Goal: Information Seeking & Learning: Find specific fact

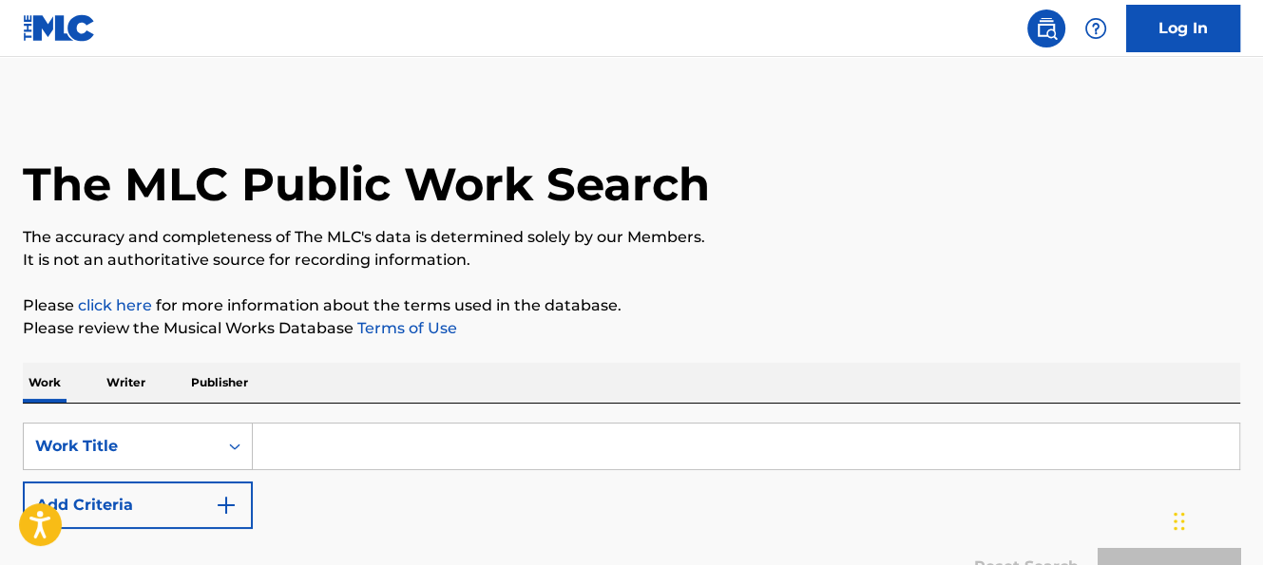
click at [398, 424] on input "Search Form" at bounding box center [746, 447] width 986 height 46
type input "in da ghetto"
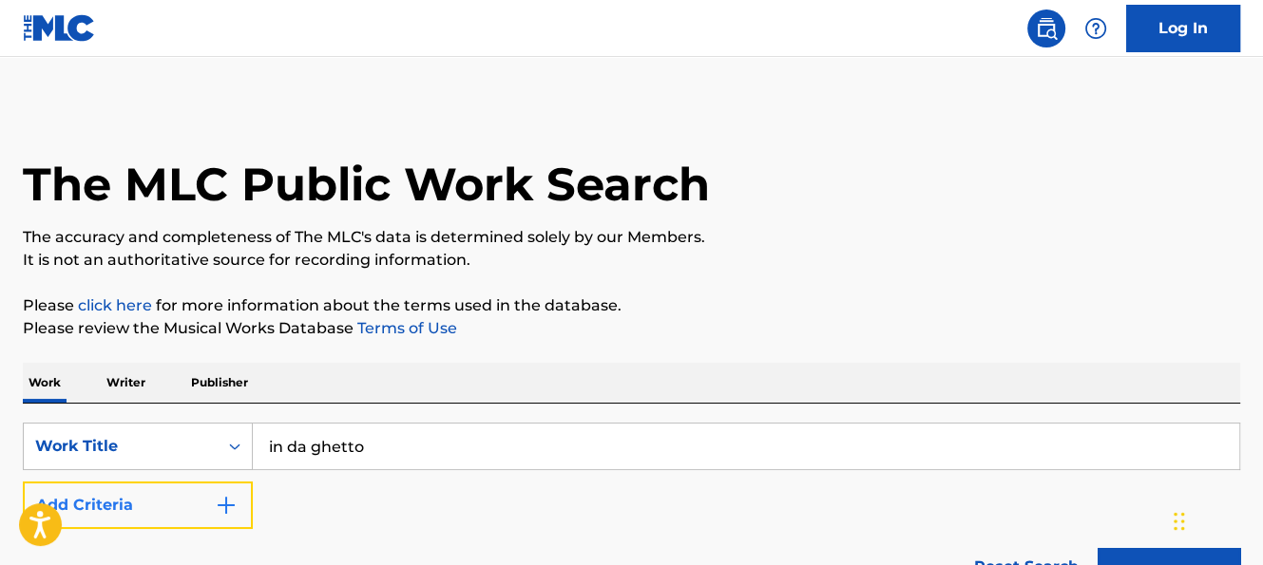
click at [236, 495] on img "Search Form" at bounding box center [226, 505] width 23 height 23
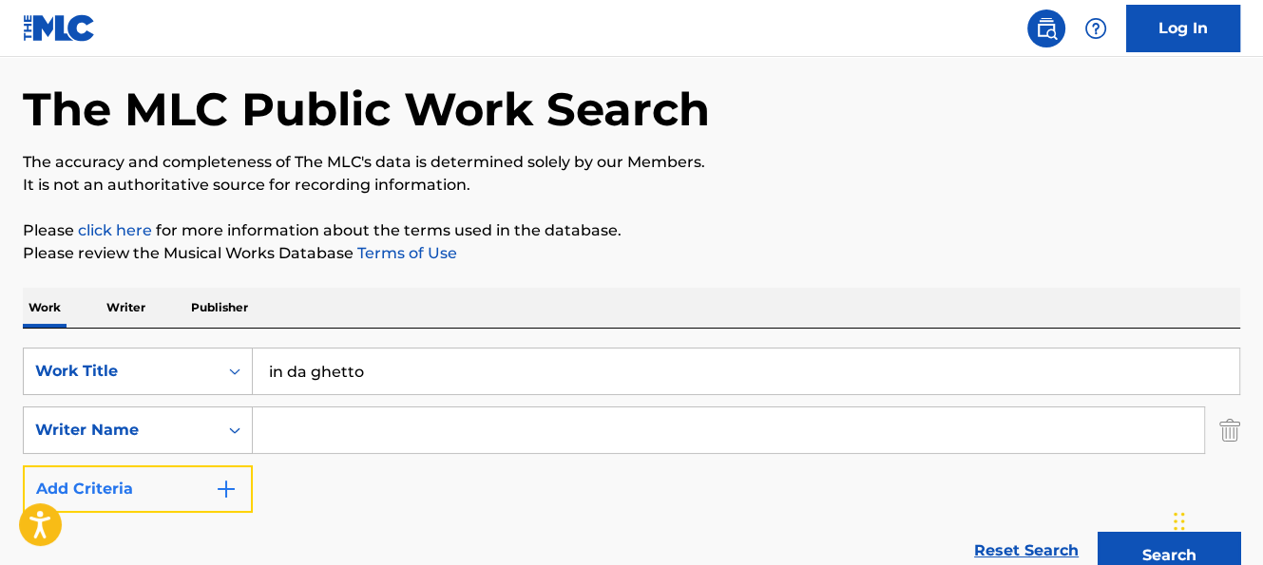
scroll to position [86, 0]
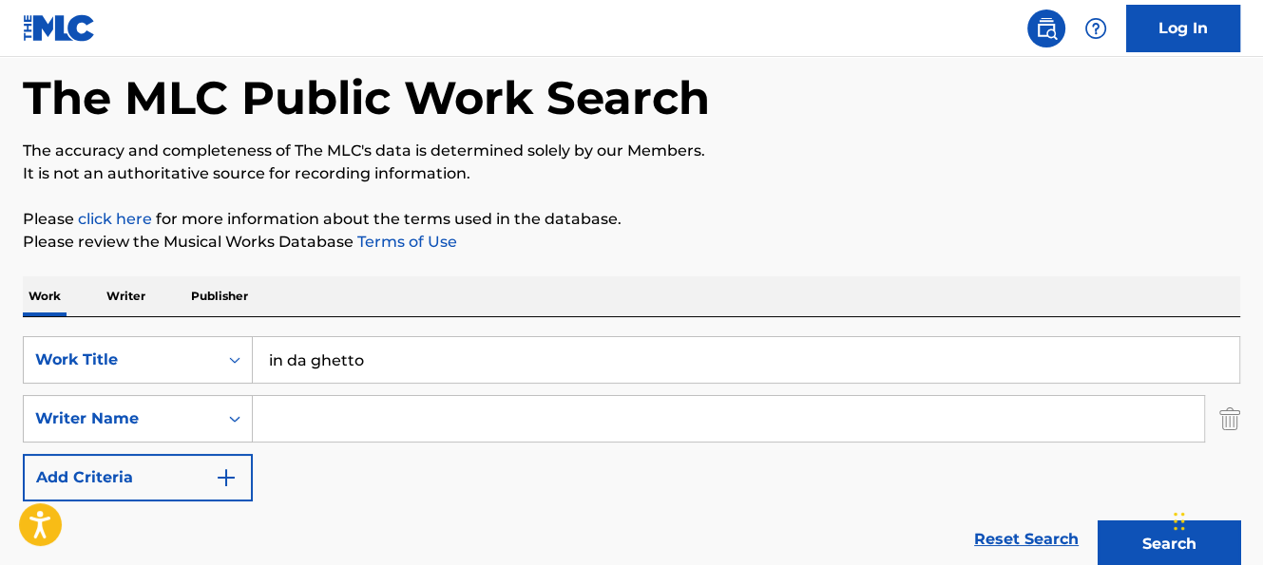
click at [323, 432] on input "Search Form" at bounding box center [728, 419] width 951 height 46
click at [1097, 521] on button "Search" at bounding box center [1168, 545] width 143 height 48
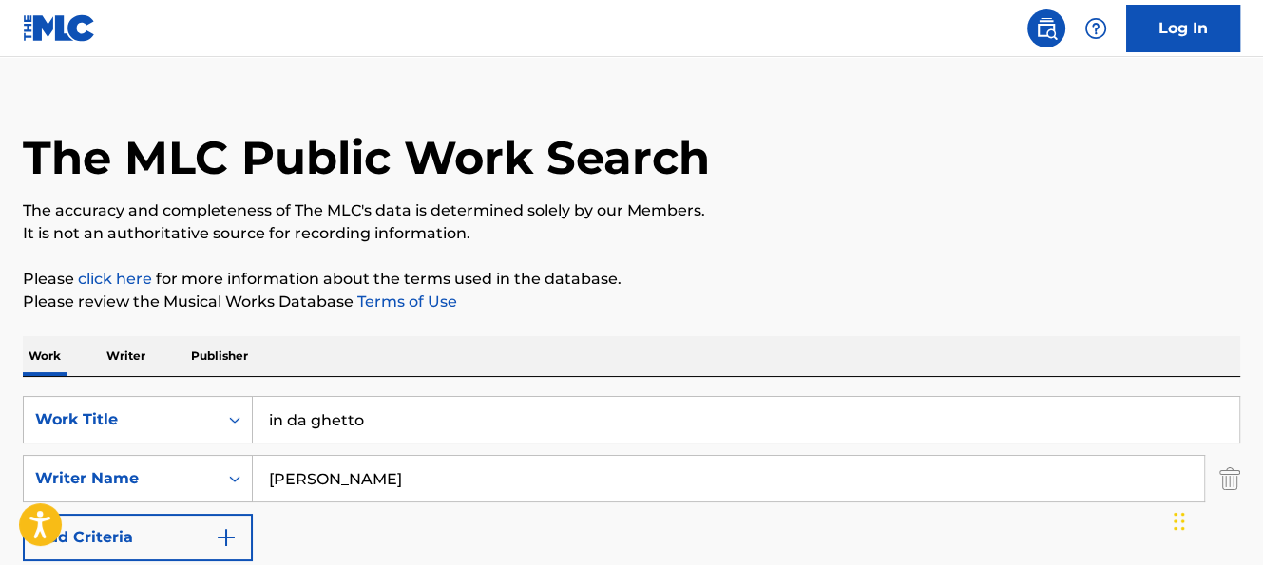
scroll to position [29, 0]
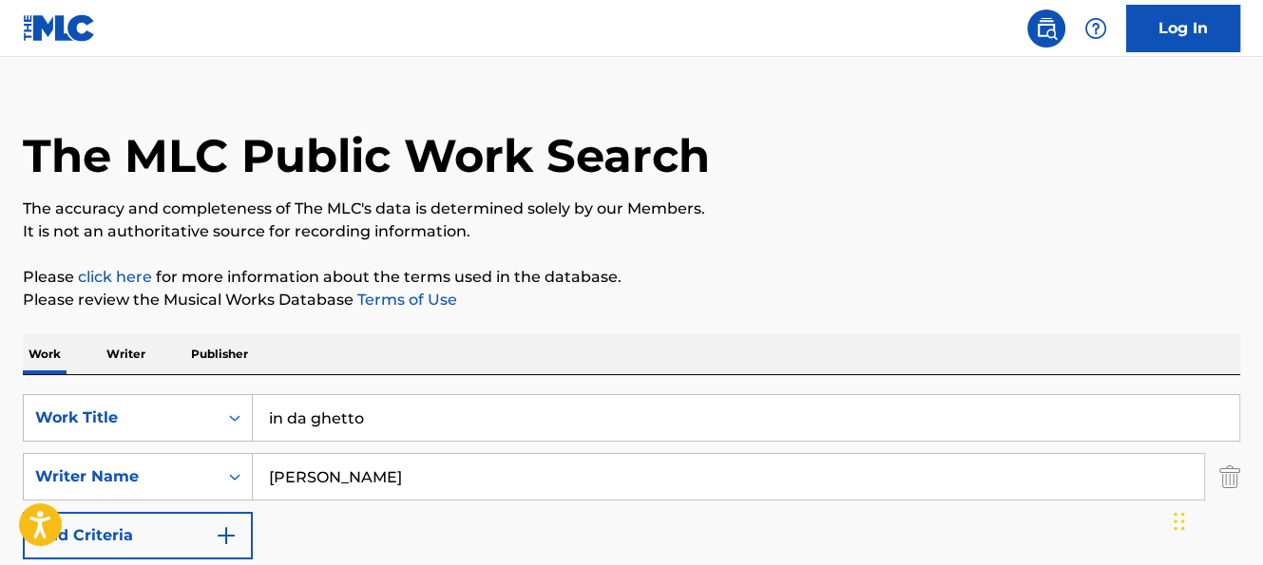
click at [330, 469] on input "[PERSON_NAME]" at bounding box center [728, 477] width 951 height 46
paste input "[PERSON_NAME] DELTA [PERSON_NAME]"
drag, startPoint x: 348, startPoint y: 479, endPoint x: 486, endPoint y: 474, distance: 137.9
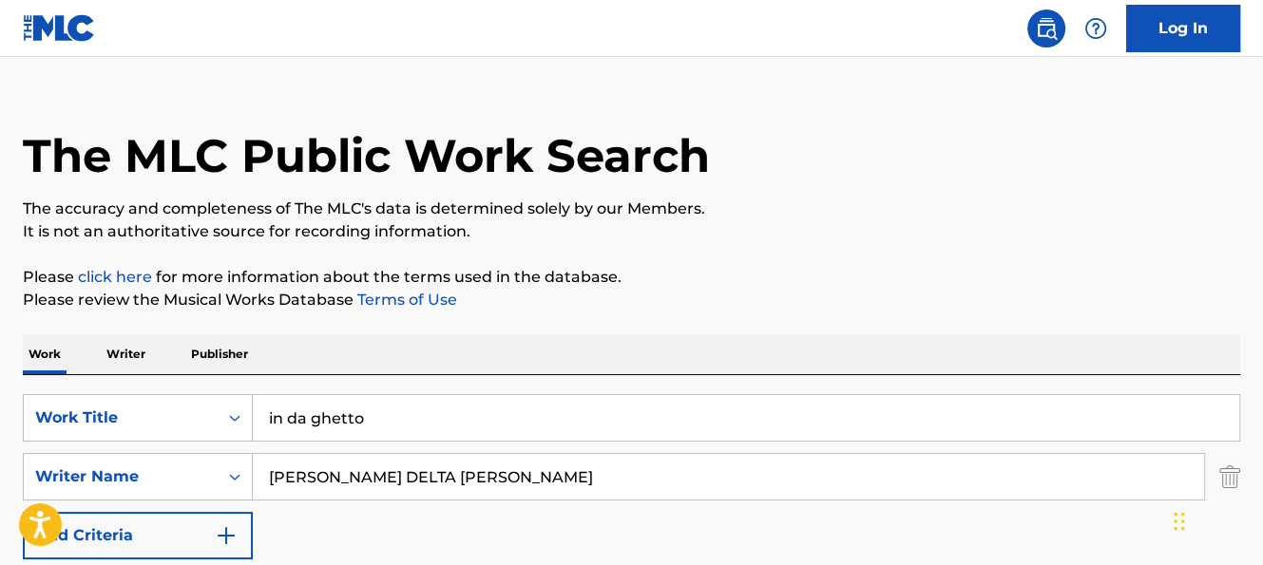
click at [486, 474] on input "[PERSON_NAME] DELTA [PERSON_NAME]" at bounding box center [728, 477] width 951 height 46
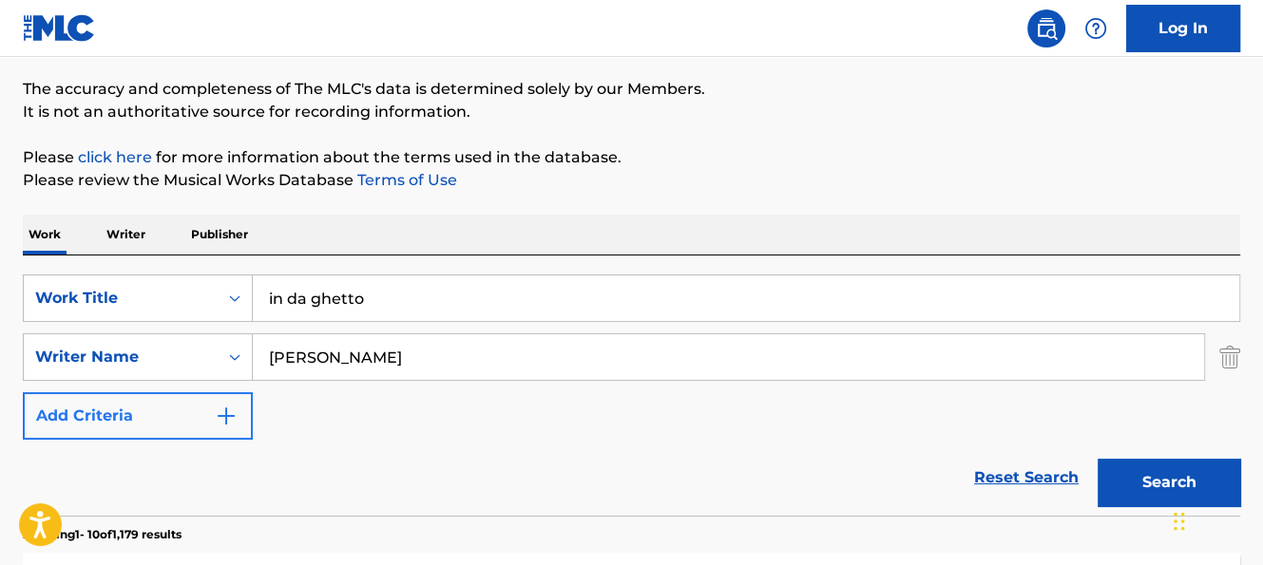
type input "[PERSON_NAME]"
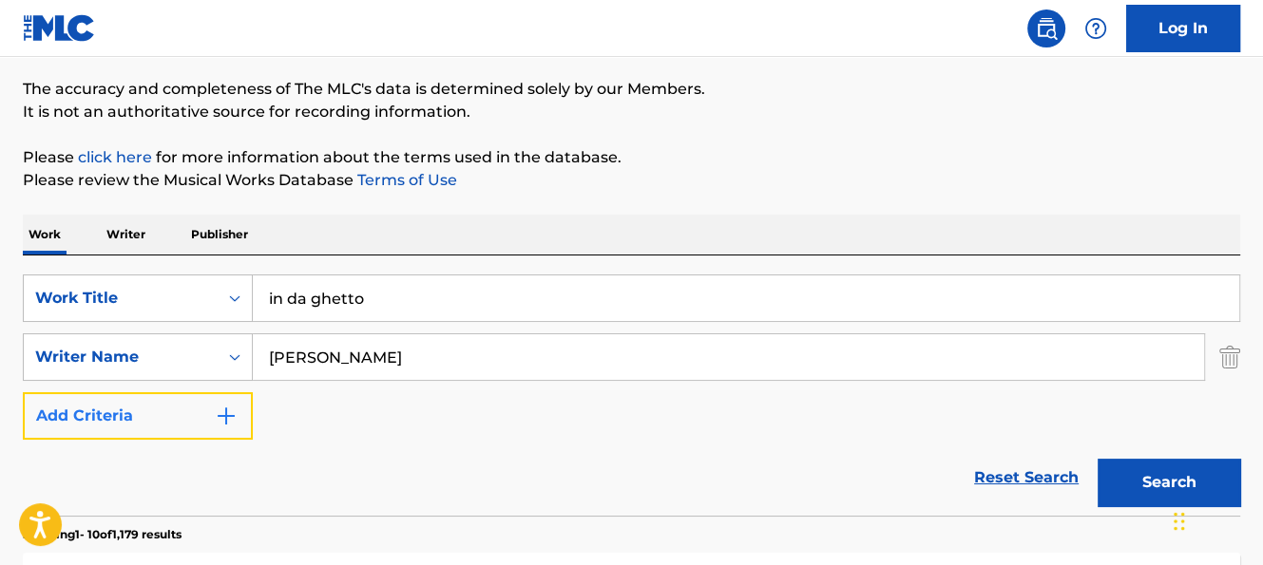
click at [196, 410] on button "Add Criteria" at bounding box center [138, 416] width 230 height 48
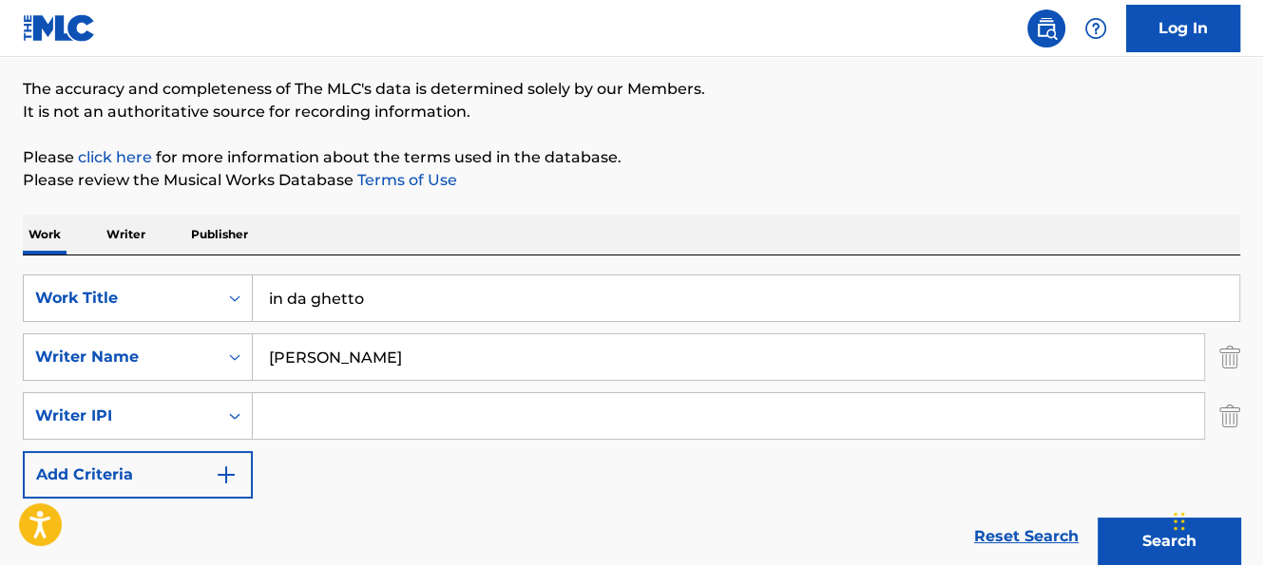
click at [319, 428] on input "Search Form" at bounding box center [728, 416] width 951 height 46
paste input "[PERSON_NAME] DELTA [PERSON_NAME]"
click at [351, 412] on input "[PERSON_NAME] DELTA [PERSON_NAME]" at bounding box center [728, 416] width 951 height 46
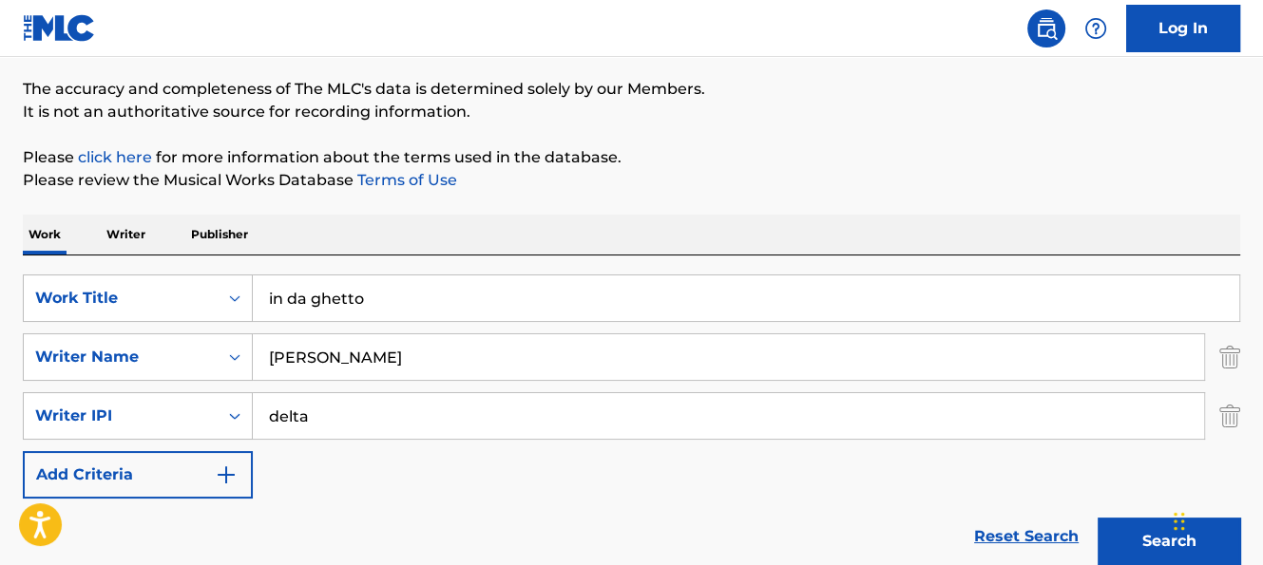
type input "delta"
click at [345, 293] on input "in da ghetto" at bounding box center [746, 299] width 986 height 46
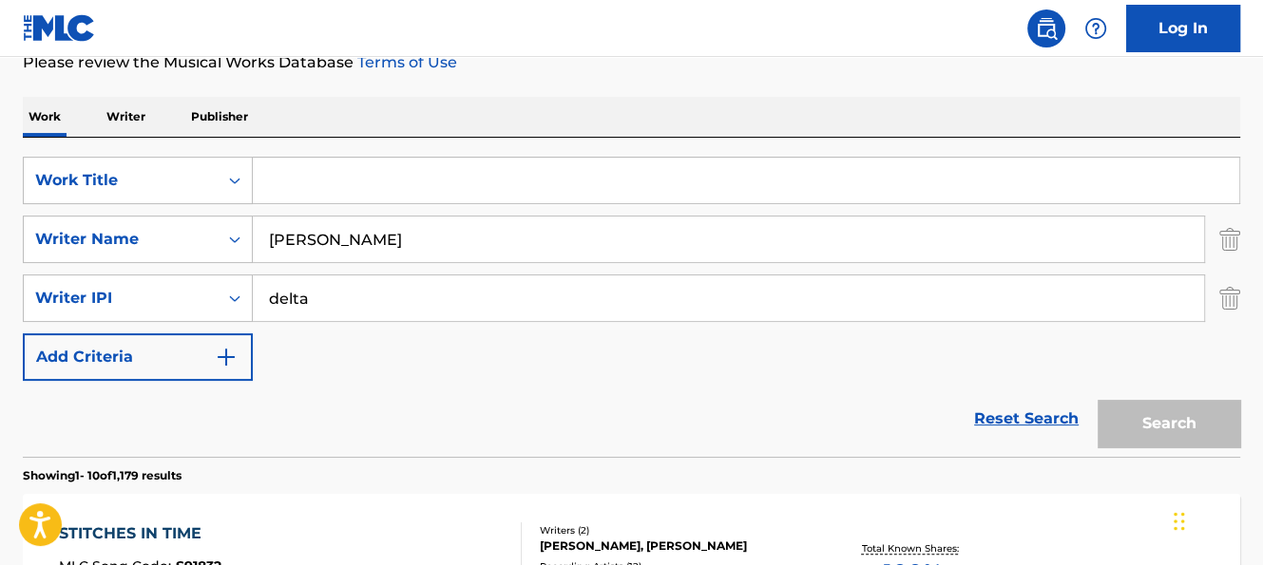
scroll to position [266, 0]
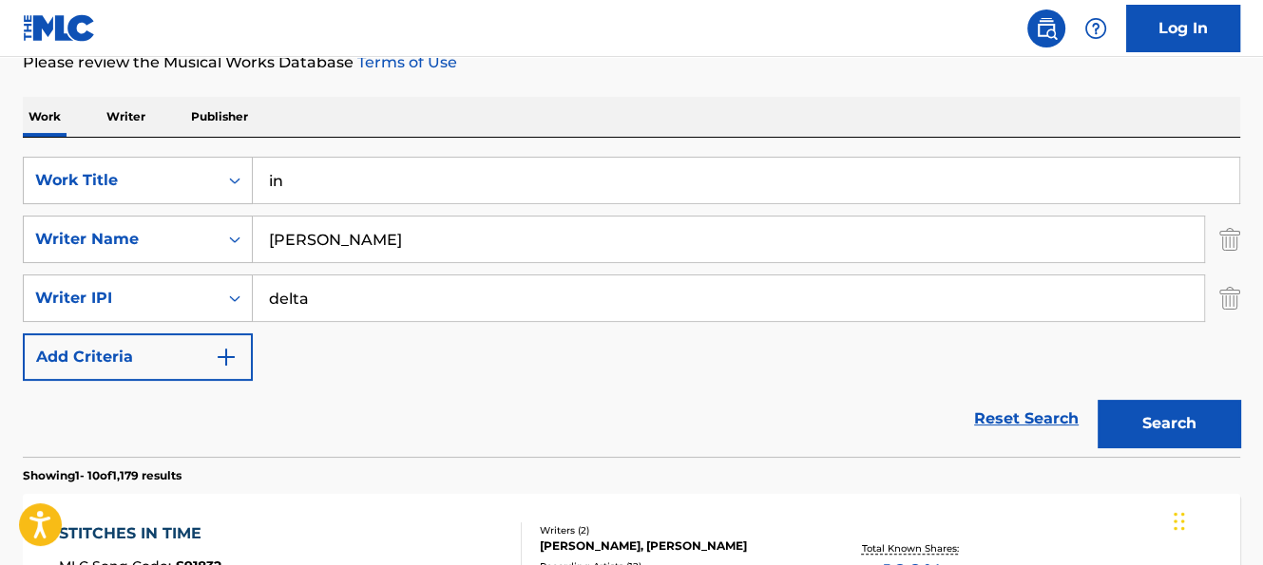
type input "in"
click at [1097, 400] on button "Search" at bounding box center [1168, 424] width 143 height 48
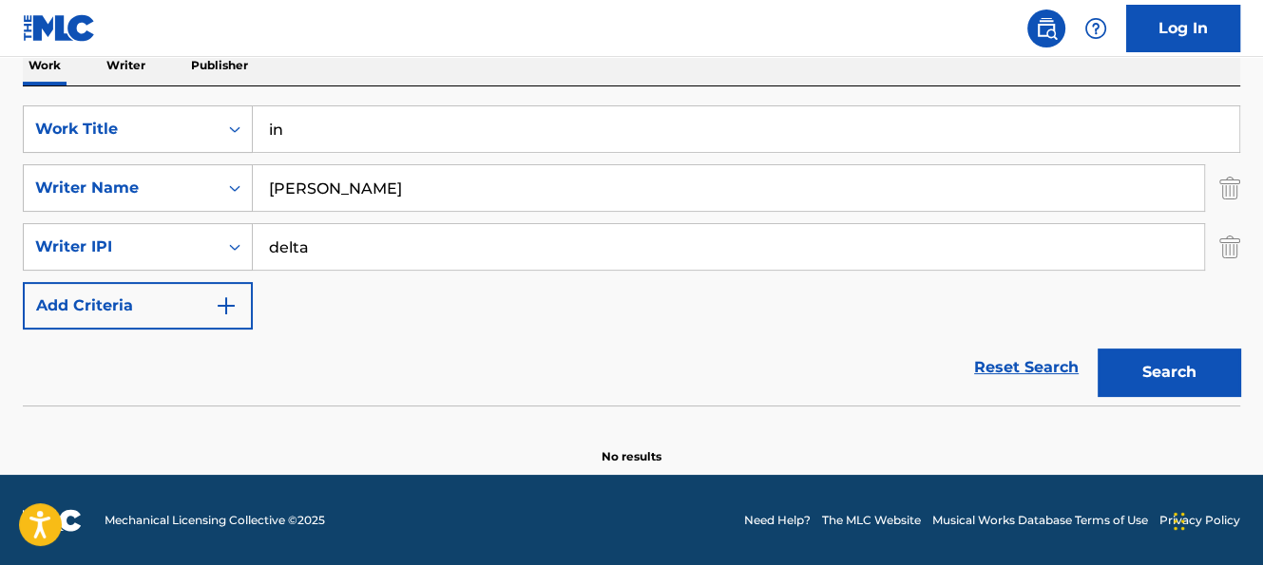
scroll to position [316, 0]
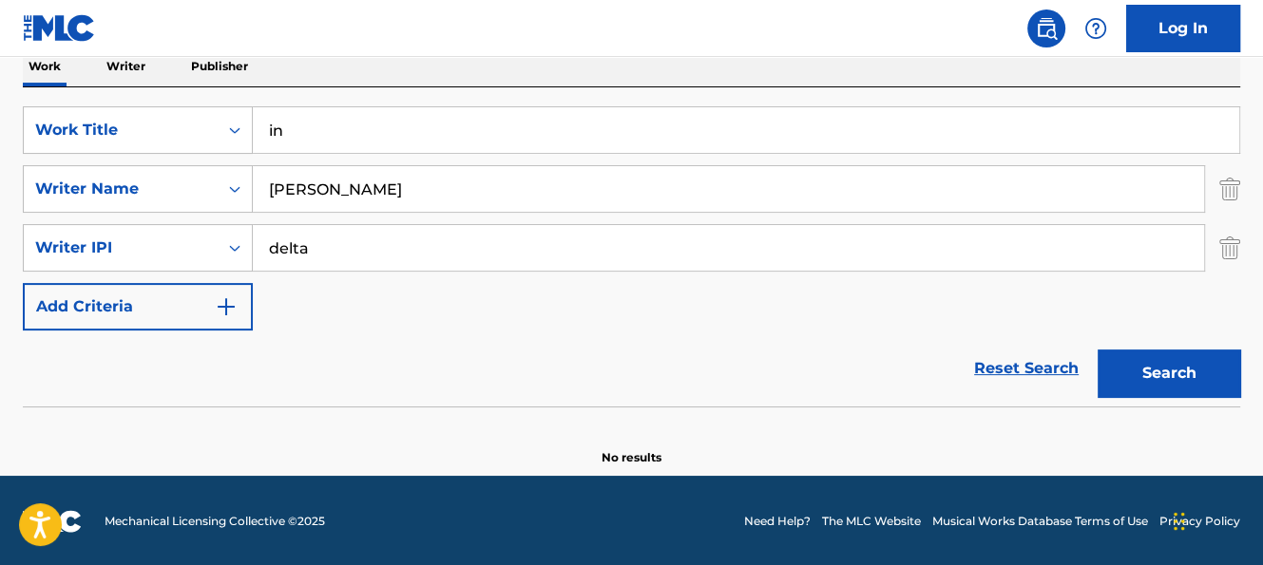
click at [359, 134] on input "in" at bounding box center [746, 130] width 986 height 46
type input "in [PERSON_NAME]"
click at [1097, 350] on button "Search" at bounding box center [1168, 374] width 143 height 48
click at [289, 254] on input "delta" at bounding box center [728, 248] width 951 height 46
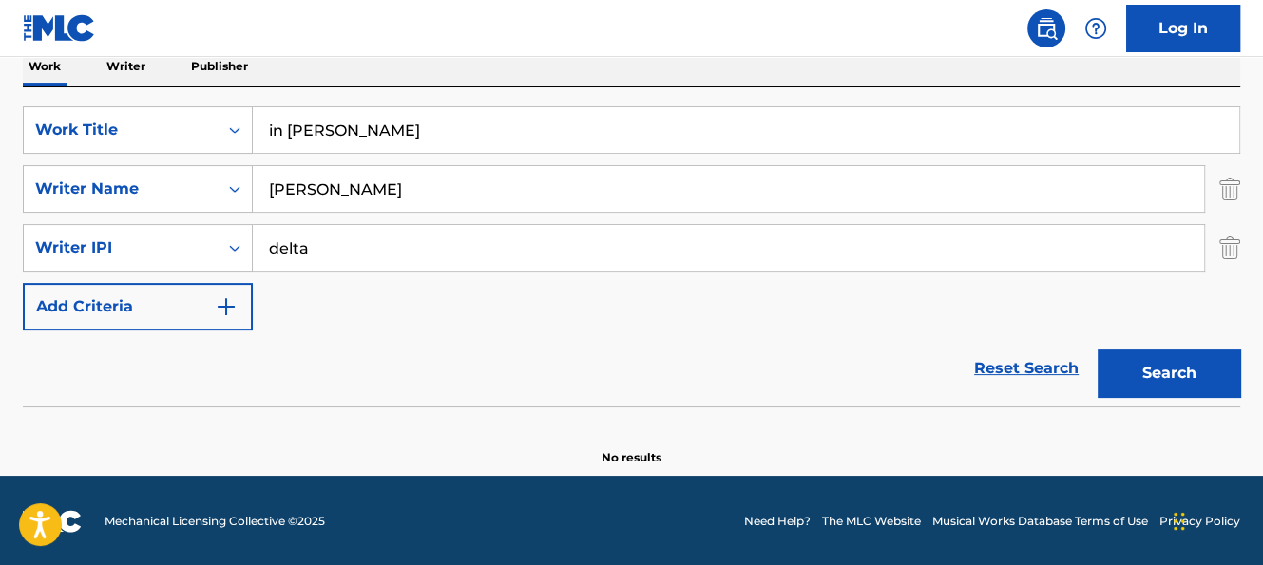
click at [289, 254] on input "delta" at bounding box center [728, 248] width 951 height 46
click at [1097, 350] on button "Search" at bounding box center [1168, 374] width 143 height 48
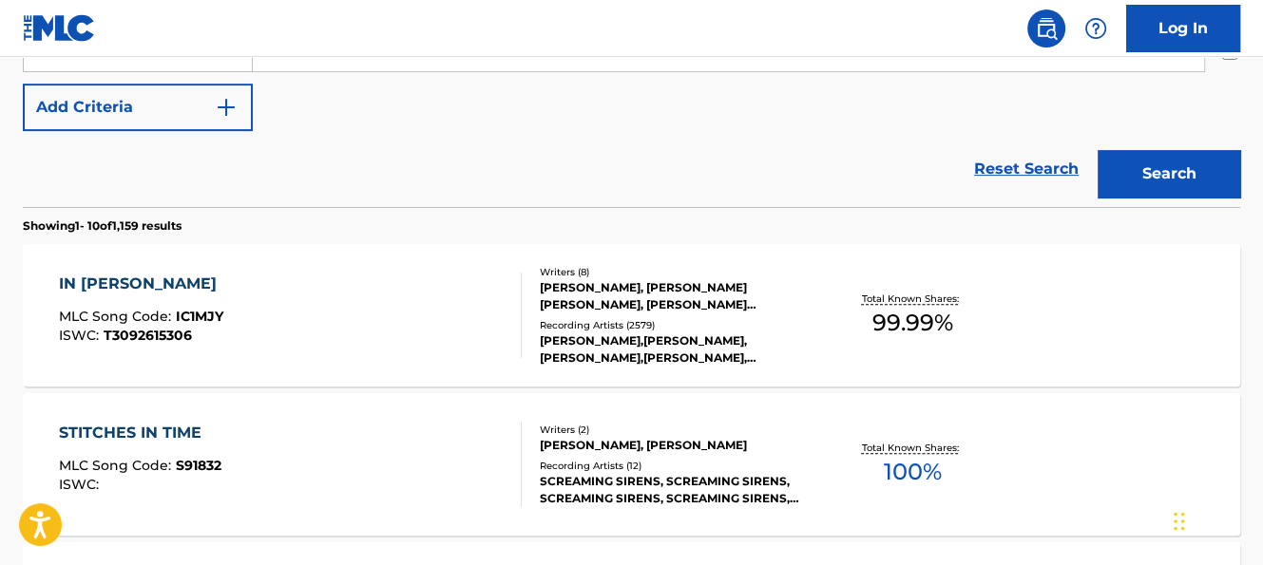
scroll to position [519, 0]
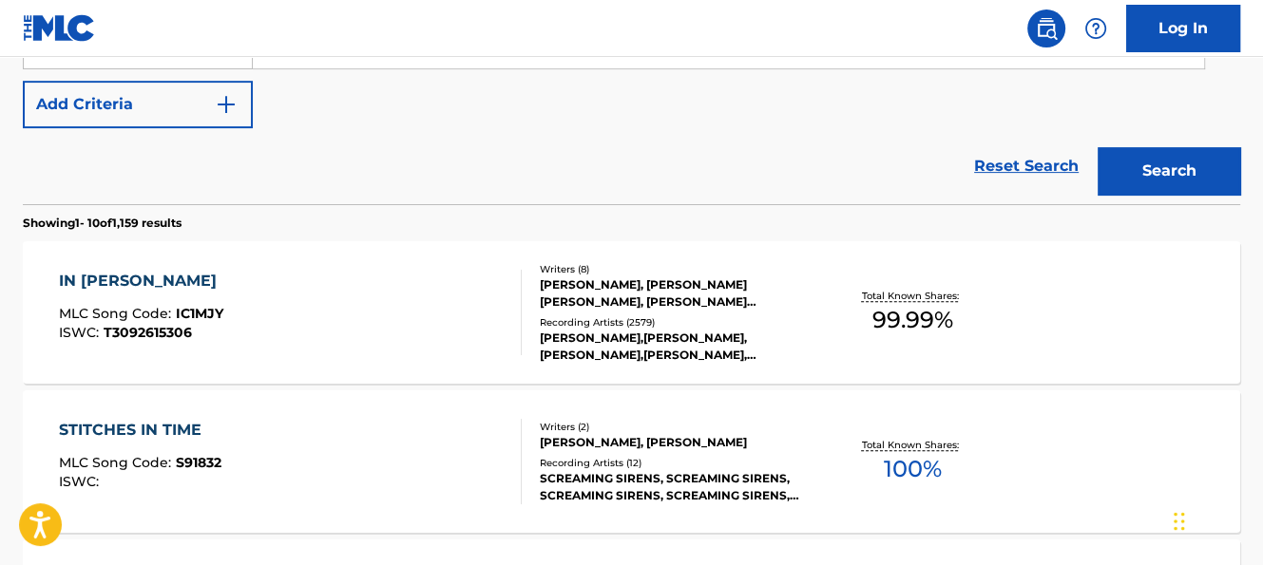
click at [139, 282] on div "IN [PERSON_NAME]" at bounding box center [142, 281] width 167 height 23
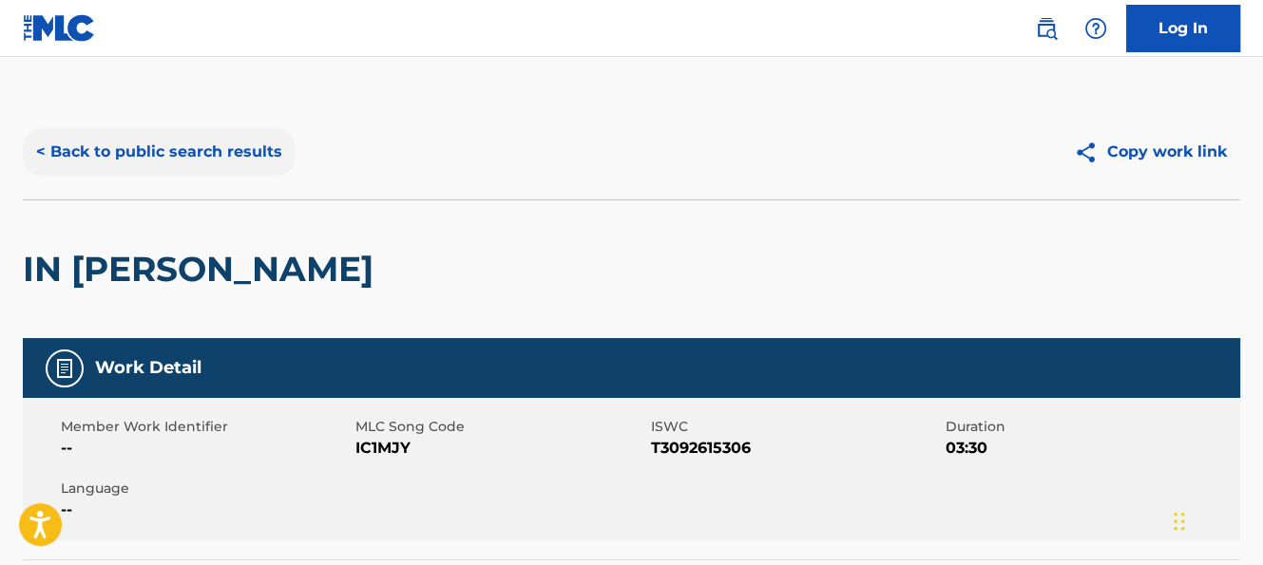
click at [68, 152] on button "< Back to public search results" at bounding box center [159, 152] width 273 height 48
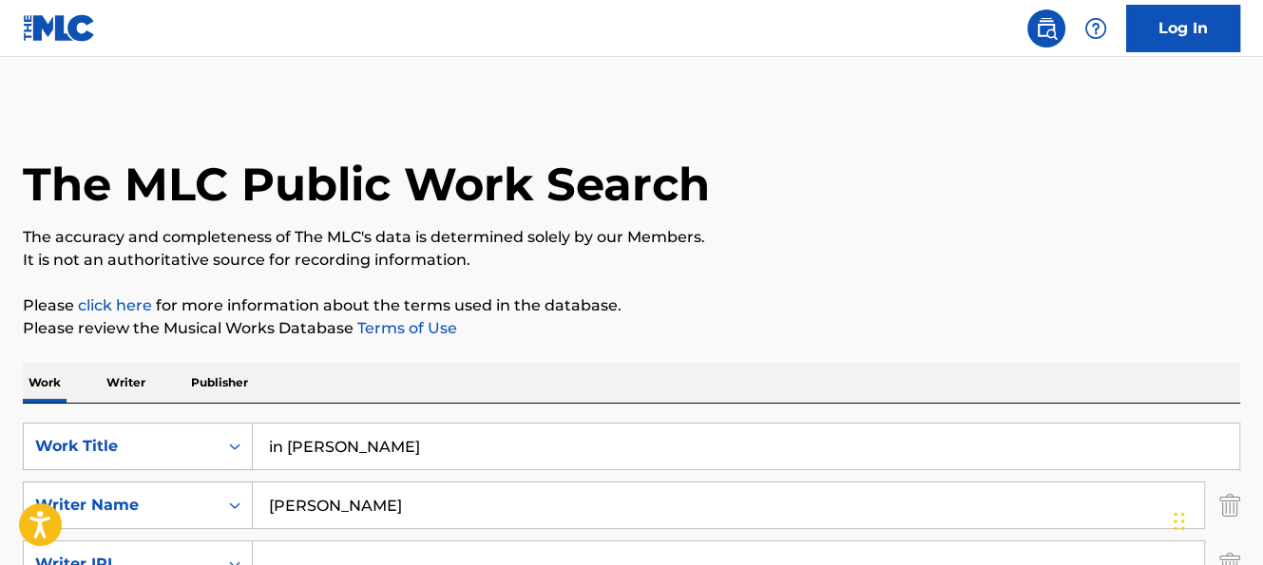
click at [370, 448] on input "in [PERSON_NAME]" at bounding box center [746, 447] width 986 height 46
type input "told you so"
type input "[PERSON_NAME]"
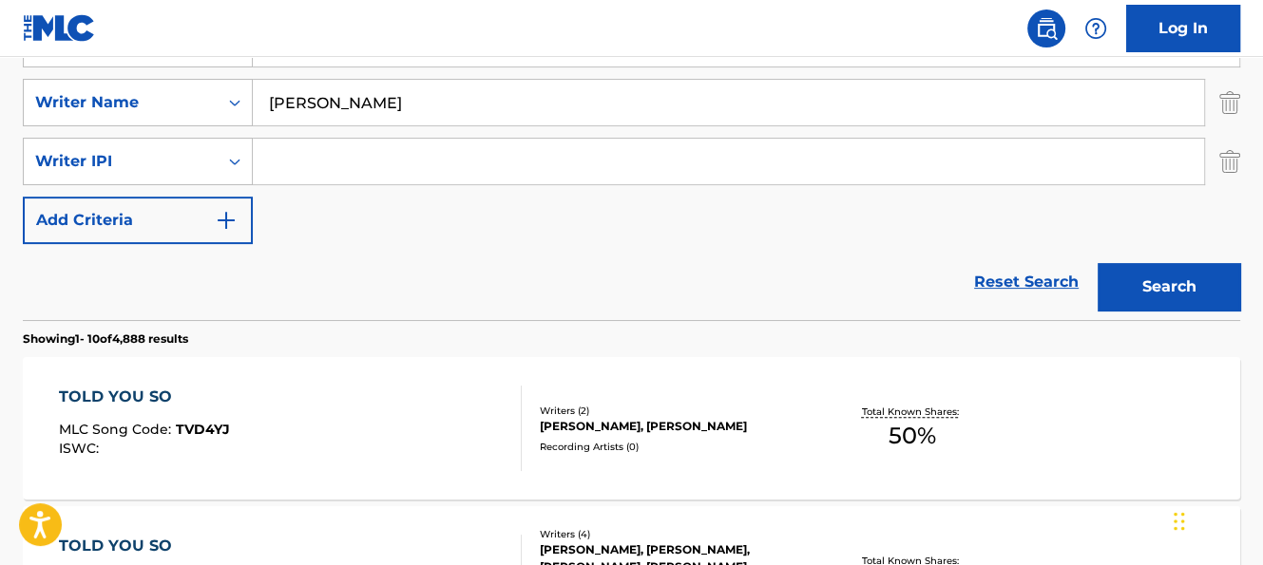
scroll to position [414, 0]
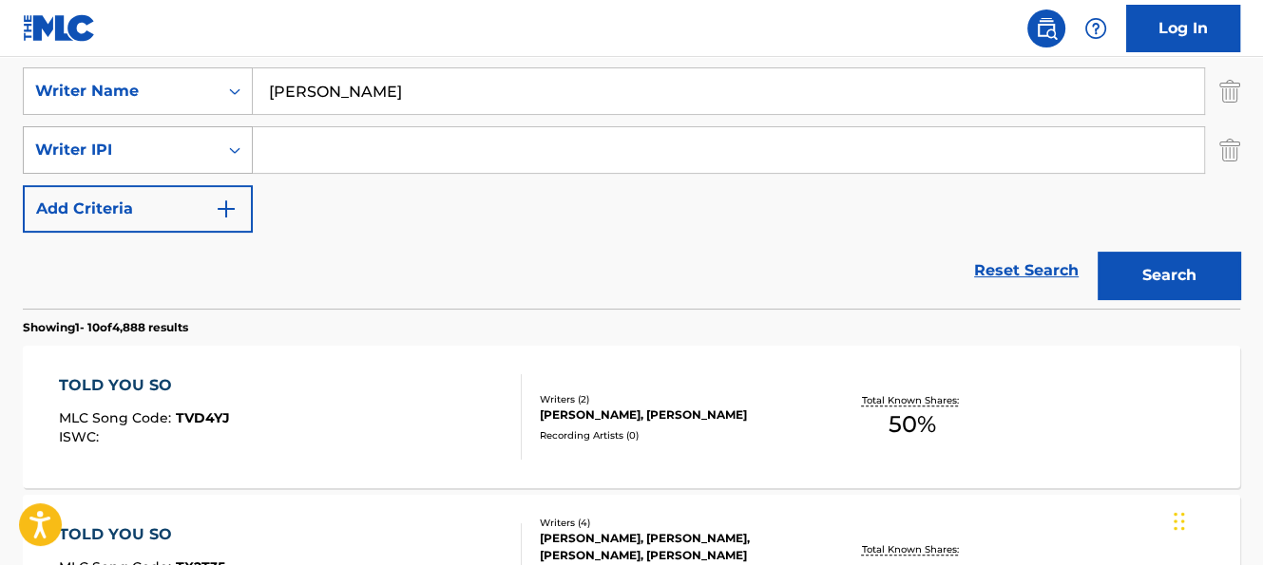
click at [213, 154] on div "Writer IPI" at bounding box center [121, 150] width 194 height 36
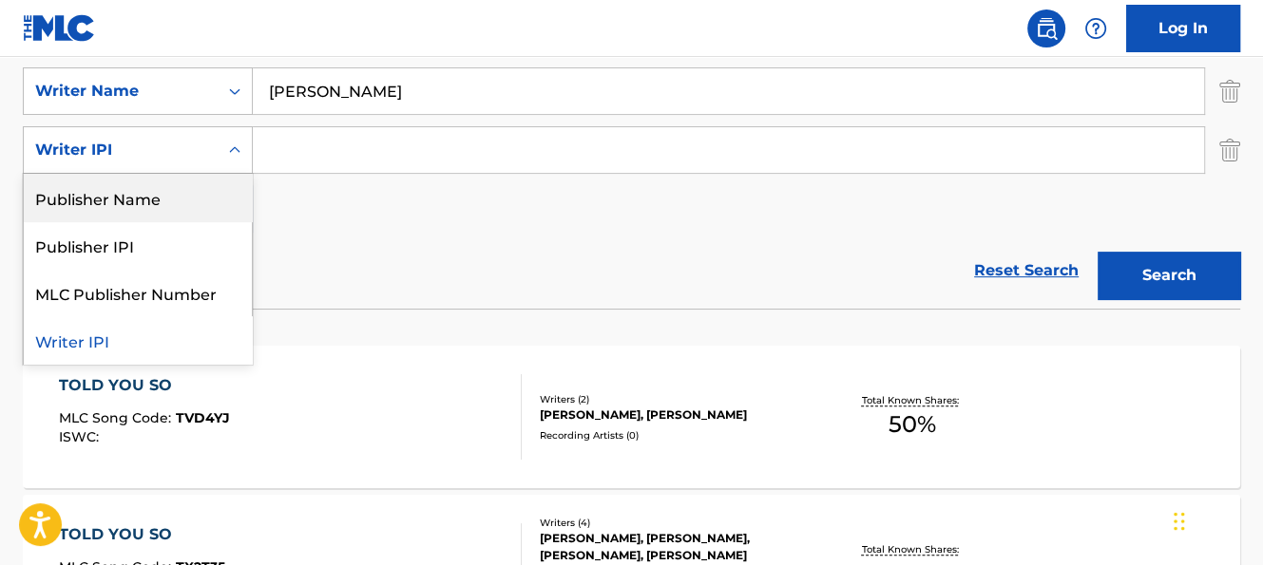
click at [384, 220] on div "SearchWithCriteria22229bf7-6526-4c6c-a34f-ae286e5da636 Work Title told you so S…" at bounding box center [631, 121] width 1217 height 224
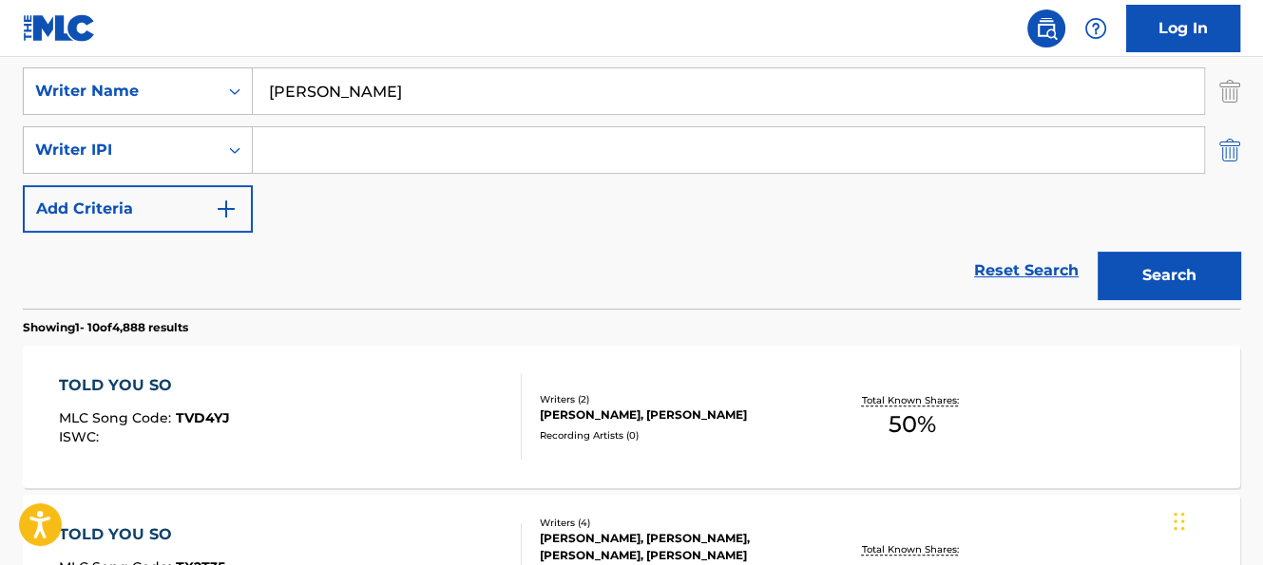
click at [1227, 152] on img "Search Form" at bounding box center [1229, 150] width 21 height 48
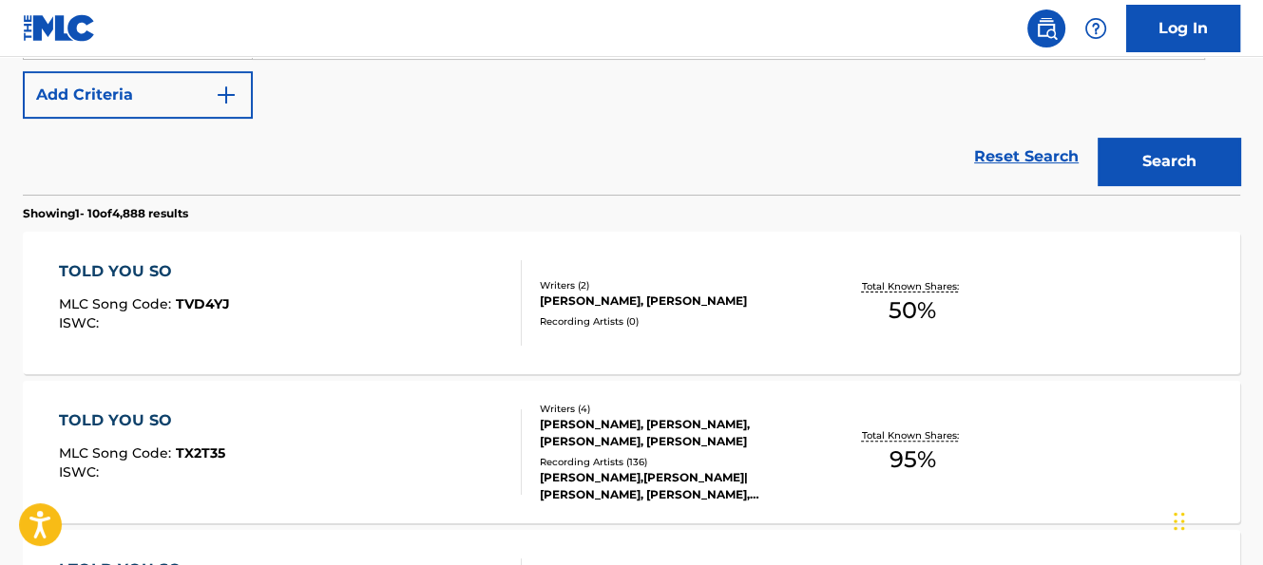
scroll to position [470, 0]
click at [150, 418] on div "TOLD YOU SO" at bounding box center [142, 420] width 166 height 23
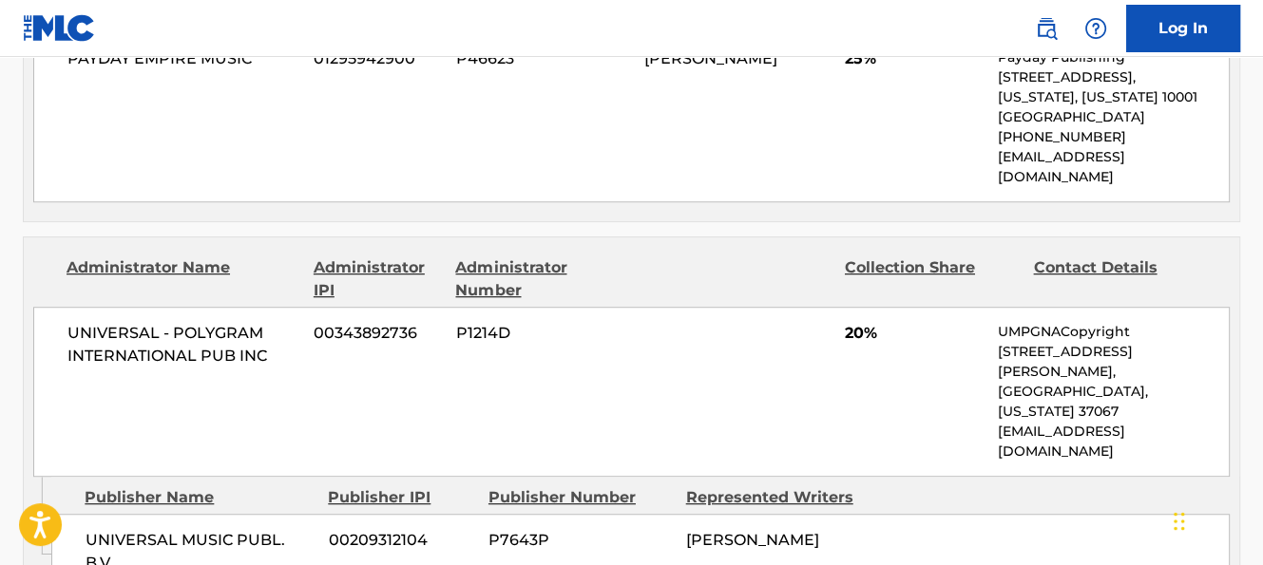
scroll to position [773, 0]
